Goal: Task Accomplishment & Management: Manage account settings

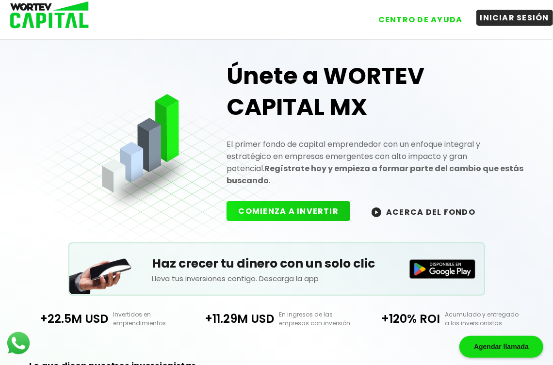
click at [487, 17] on button "INICIAR SESIÓN" at bounding box center [514, 18] width 77 height 16
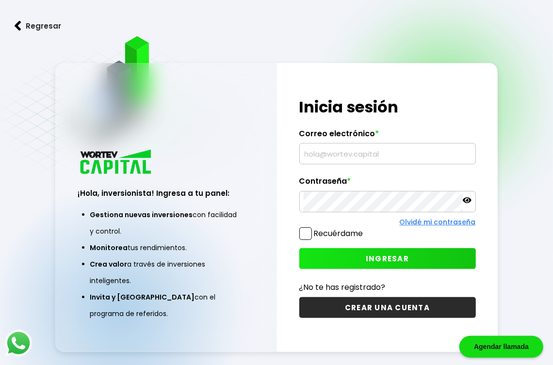
click at [351, 164] on input "text" at bounding box center [387, 153] width 168 height 20
type input "[EMAIL_ADDRESS][DOMAIN_NAME]"
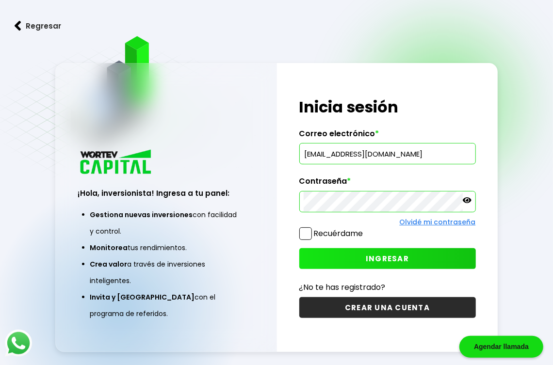
click at [338, 269] on button "INGRESAR" at bounding box center [387, 258] width 176 height 21
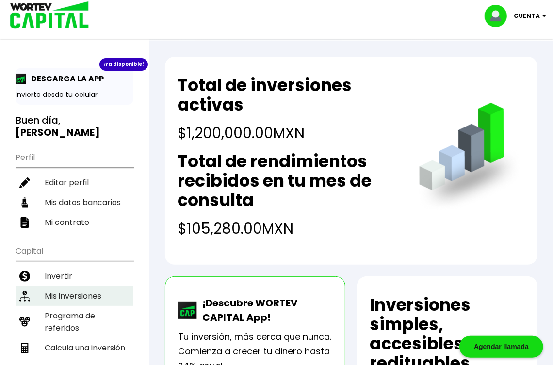
click at [52, 286] on li "Mis inversiones" at bounding box center [75, 296] width 118 height 20
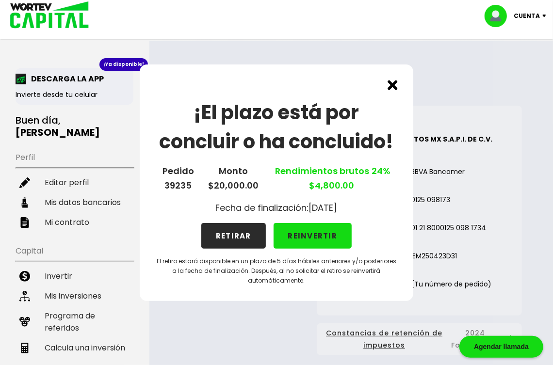
click at [391, 85] on img at bounding box center [392, 85] width 10 height 10
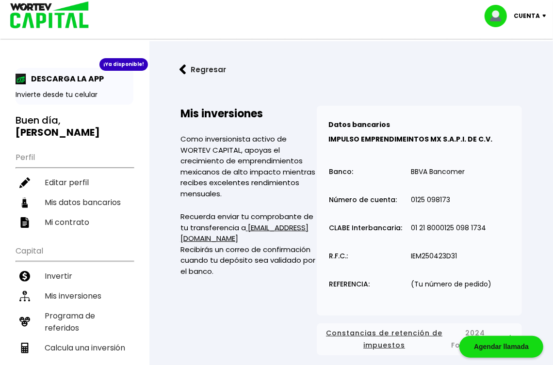
click at [524, 16] on p "Cuenta" at bounding box center [526, 16] width 26 height 15
click at [502, 65] on li "Cerrar sesión" at bounding box center [517, 65] width 78 height 20
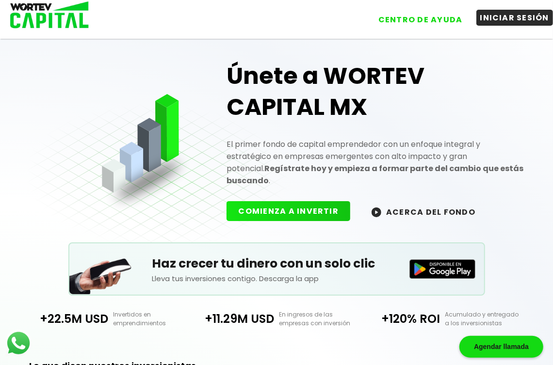
click at [513, 18] on button "INICIAR SESIÓN" at bounding box center [514, 18] width 77 height 16
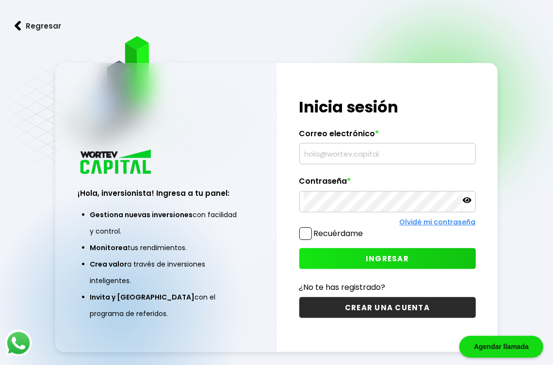
click at [327, 164] on input "text" at bounding box center [387, 153] width 168 height 20
type input "[EMAIL_ADDRESS][DOMAIN_NAME]"
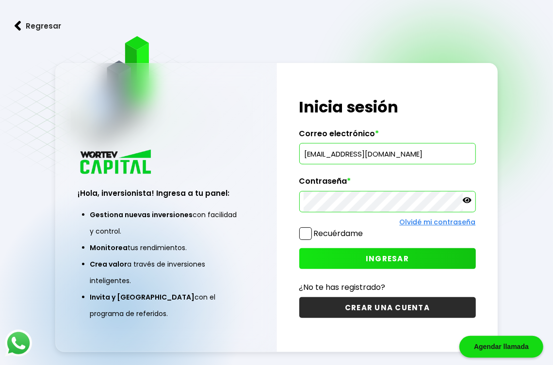
click at [391, 264] on span "INGRESAR" at bounding box center [387, 259] width 43 height 10
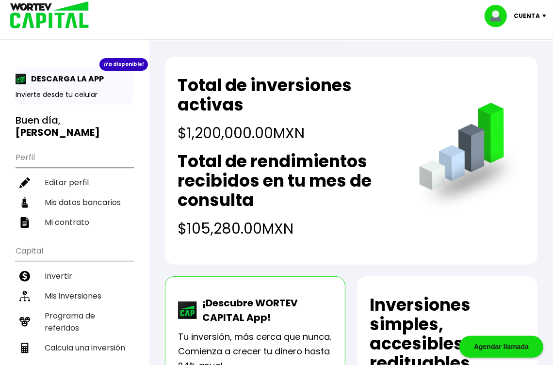
click at [525, 16] on p "Cuenta" at bounding box center [526, 16] width 26 height 15
click at [497, 71] on li "Cerrar sesión" at bounding box center [517, 65] width 78 height 20
